Goal: Information Seeking & Learning: Learn about a topic

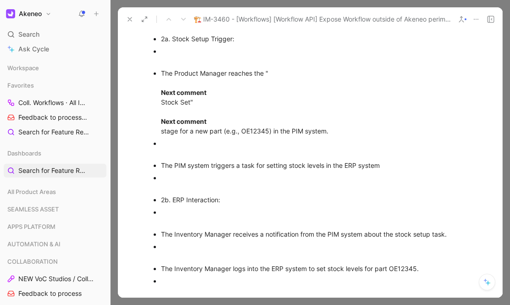
scroll to position [3282, 0]
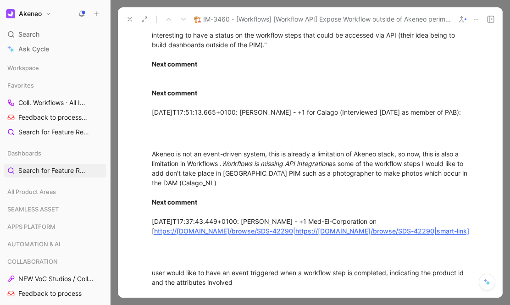
click at [434, 117] on div "{quote}Would like to query products from a particular step in a workflow via th…" at bounding box center [310, 45] width 317 height 144
drag, startPoint x: 349, startPoint y: 165, endPoint x: 349, endPoint y: 172, distance: 6.4
click at [349, 117] on div "{quote}Would like to query products from a particular step in a workflow via th…" at bounding box center [310, 45] width 317 height 144
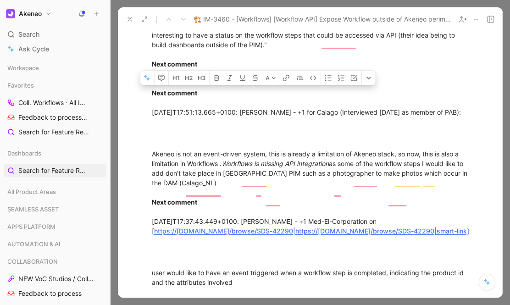
click at [340, 117] on div "{quote}Would like to query products from a particular step in a workflow via th…" at bounding box center [310, 45] width 317 height 144
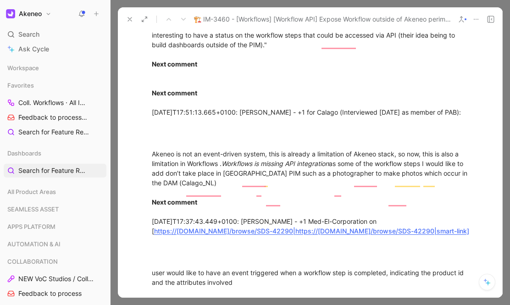
click at [282, 120] on p "{quote}Would like to query products from a particular step in a workflow via th…" at bounding box center [310, 45] width 352 height 150
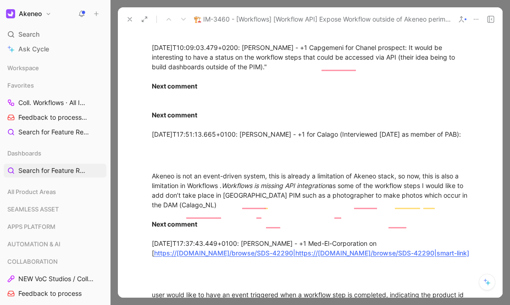
scroll to position [3260, 0]
click at [185, 115] on div "{quote}Would like to query products from a particular step in a workflow via th…" at bounding box center [310, 67] width 317 height 144
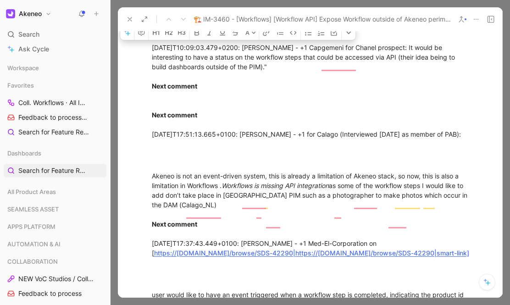
click at [283, 120] on div "{quote}Would like to query products from a particular step in a workflow via th…" at bounding box center [310, 67] width 317 height 144
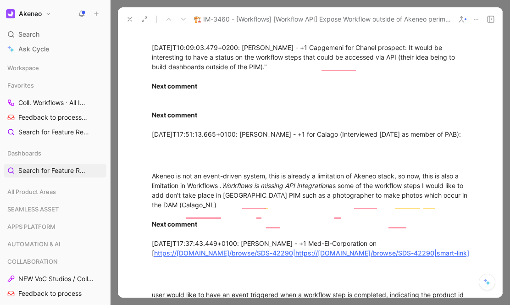
drag, startPoint x: 279, startPoint y: 121, endPoint x: 313, endPoint y: 100, distance: 39.9
click at [313, 100] on div "{quote}Would like to query products from a particular step in a workflow via th…" at bounding box center [310, 67] width 317 height 144
copy div "+1 Capgemeni for Chanel prospect: It would be interesting to have a status on t…"
click at [284, 139] on div "{quote}Would like to query products from a particular step in a workflow via th…" at bounding box center [310, 67] width 317 height 144
